Goal: Find contact information: Find contact information

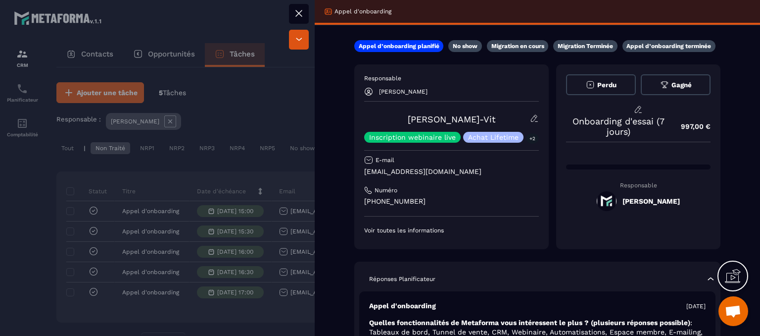
click at [291, 10] on button at bounding box center [299, 14] width 20 height 20
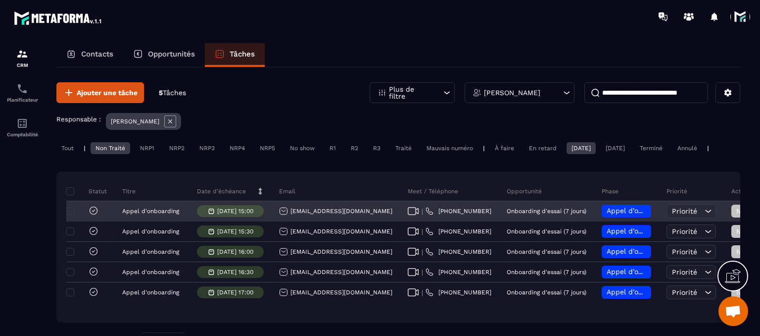
click at [312, 215] on div "[EMAIL_ADDRESS][DOMAIN_NAME]" at bounding box center [335, 210] width 113 height 9
